Goal: Find specific page/section: Find specific page/section

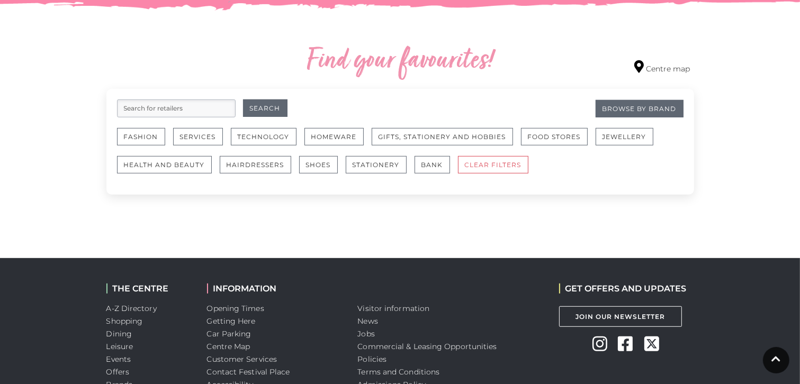
scroll to position [582, 0]
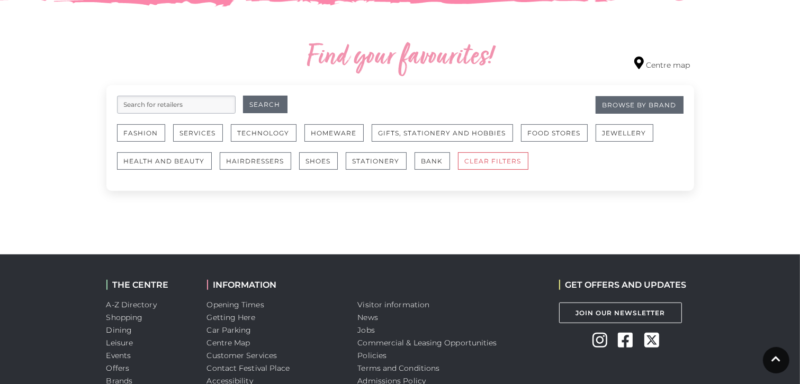
click at [199, 107] on input "search" at bounding box center [176, 105] width 119 height 18
type input "macaroons"
click at [253, 105] on button "Search" at bounding box center [265, 104] width 44 height 17
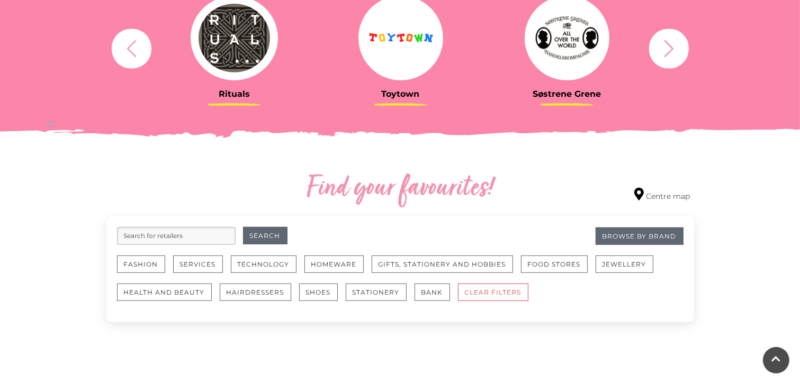
scroll to position [455, 0]
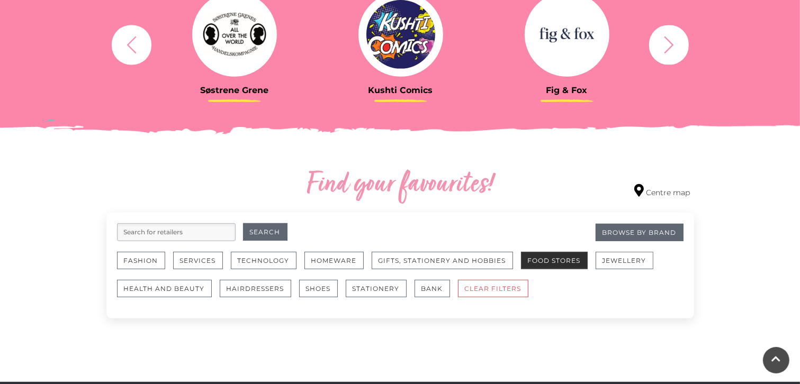
click at [533, 254] on button "Food Stores" at bounding box center [554, 260] width 67 height 17
